Goal: Communication & Community: Answer question/provide support

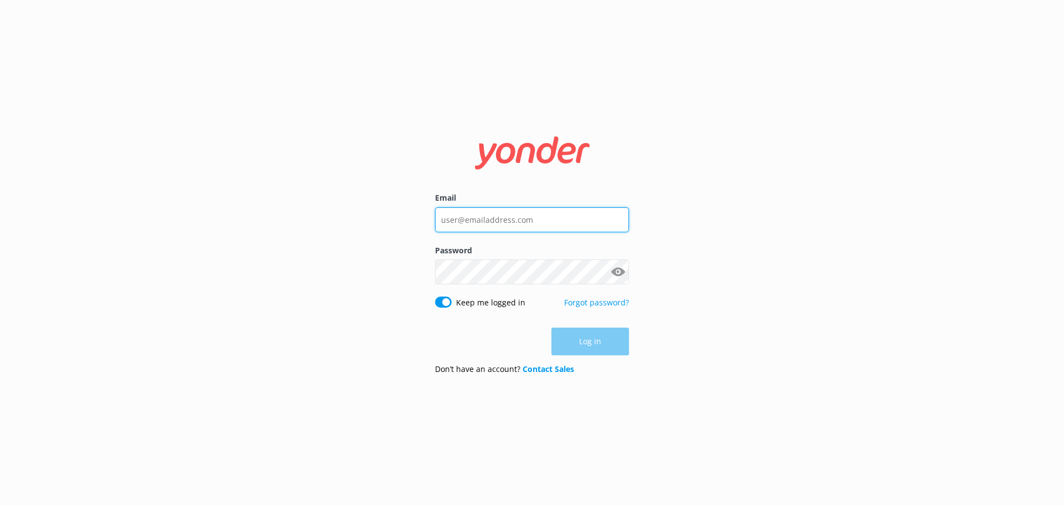
type input "[EMAIL_ADDRESS][DOMAIN_NAME]"
click at [593, 344] on div "Log in" at bounding box center [532, 341] width 194 height 28
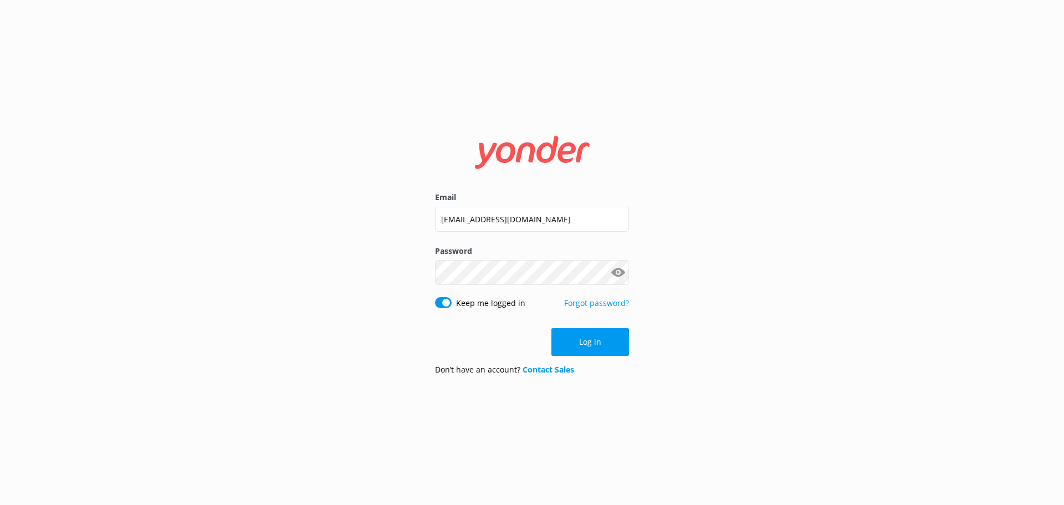
drag, startPoint x: 601, startPoint y: 344, endPoint x: 736, endPoint y: 344, distance: 135.2
click at [600, 344] on button "Log in" at bounding box center [590, 342] width 78 height 28
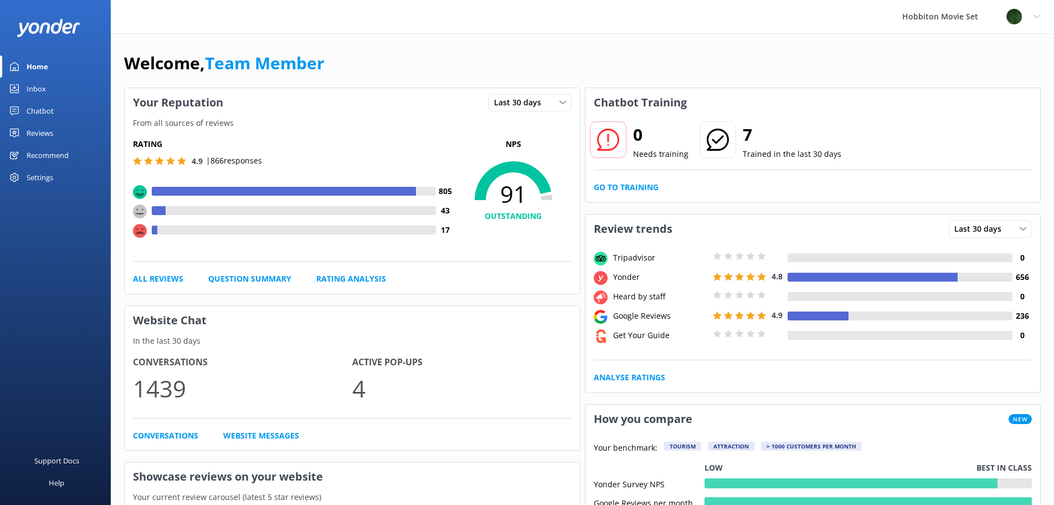
click at [44, 112] on div "Chatbot" at bounding box center [40, 111] width 27 height 22
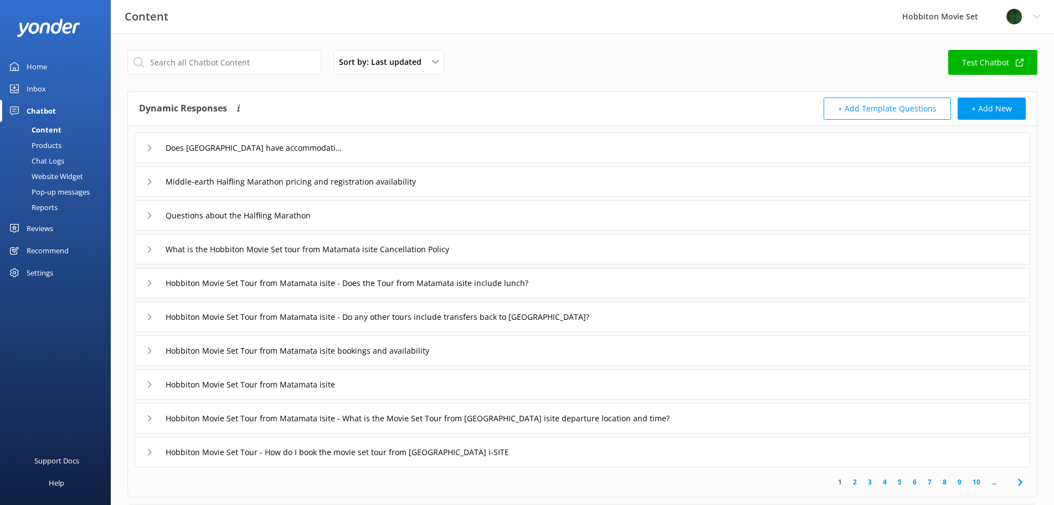
click at [44, 91] on div "Inbox" at bounding box center [36, 89] width 19 height 22
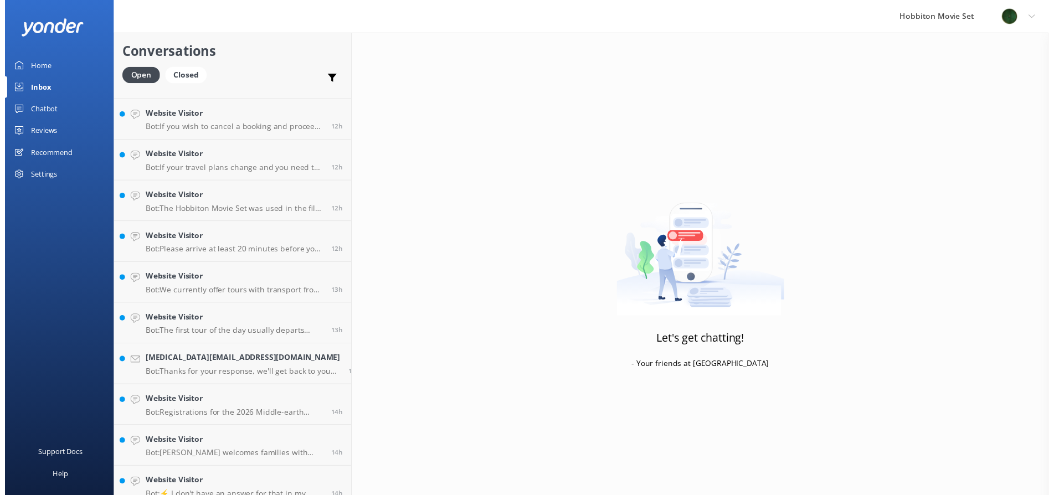
scroll to position [1083, 0]
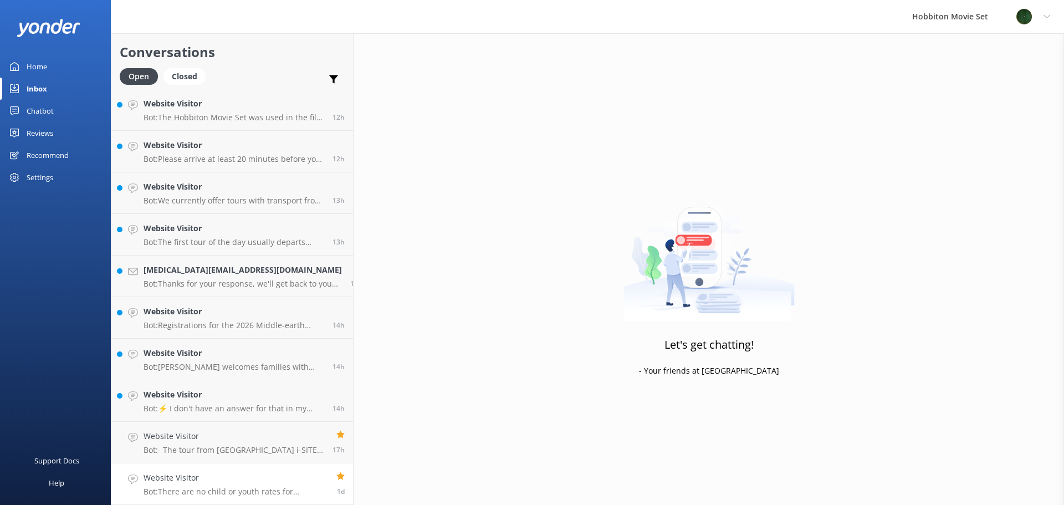
click at [259, 484] on div "Website Visitor Bot: There are no child or youth rates for International Hobbit…" at bounding box center [236, 484] width 185 height 24
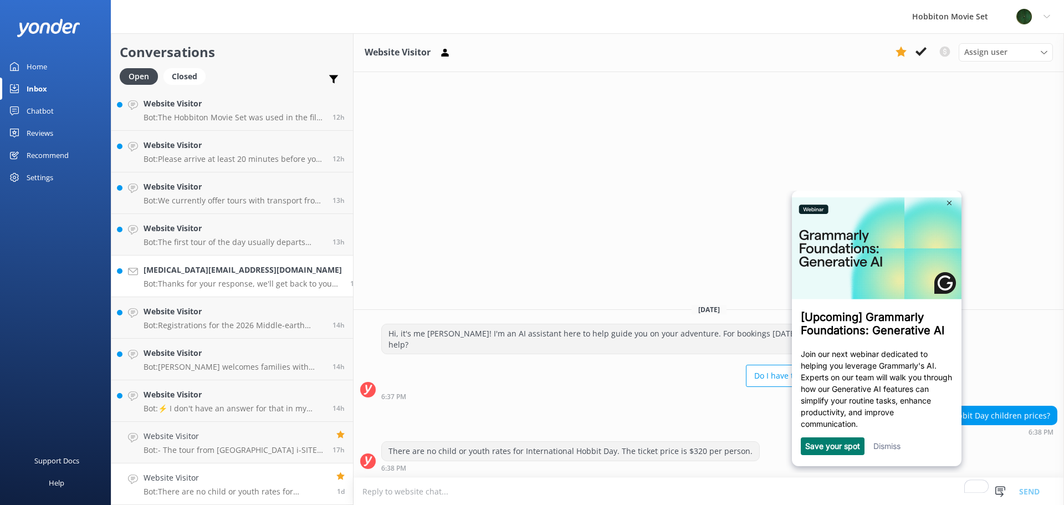
click at [181, 273] on h4 "[MEDICAL_DATA][EMAIL_ADDRESS][DOMAIN_NAME]" at bounding box center [243, 270] width 198 height 12
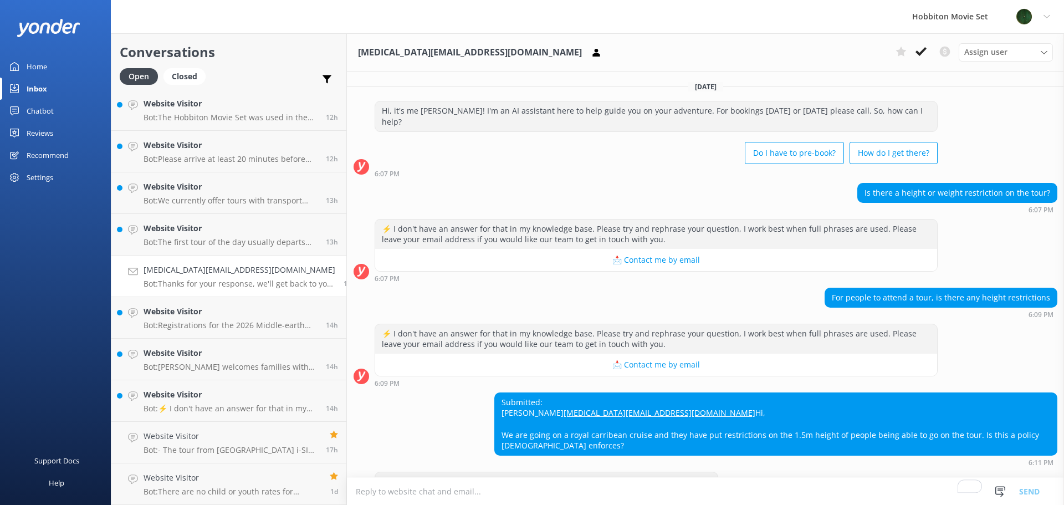
scroll to position [41, 0]
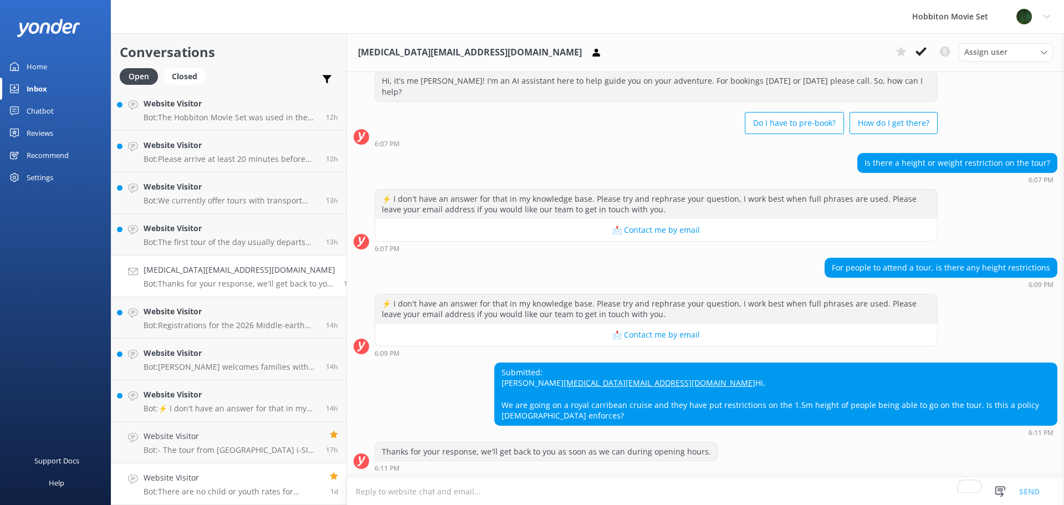
click at [292, 482] on h4 "Website Visitor" at bounding box center [233, 478] width 178 height 12
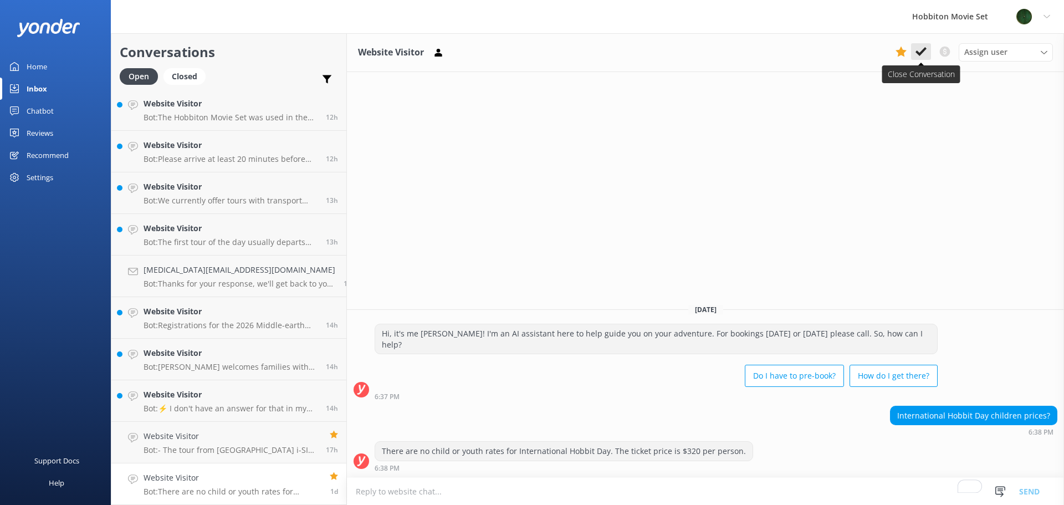
click at [923, 56] on icon at bounding box center [920, 51] width 11 height 11
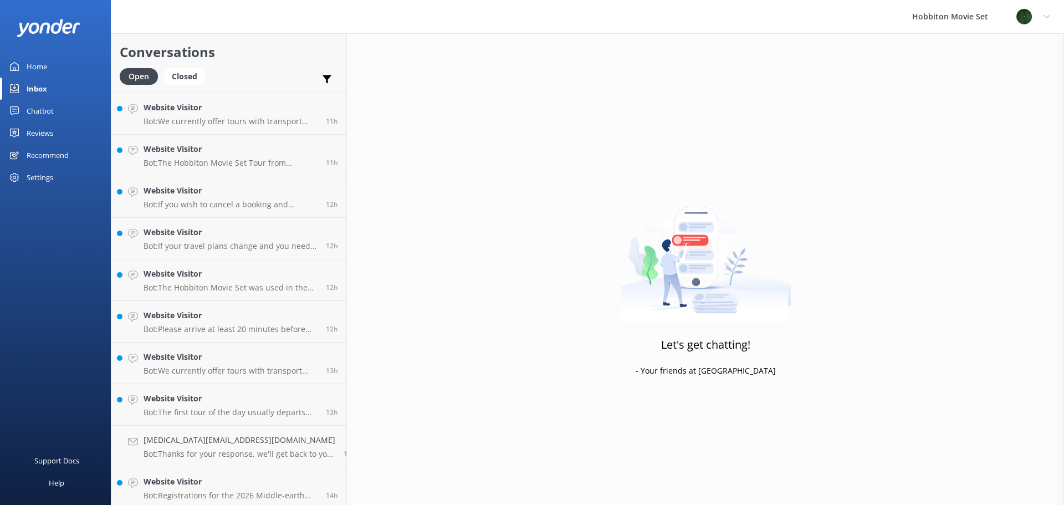
scroll to position [1041, 0]
